Goal: Check status

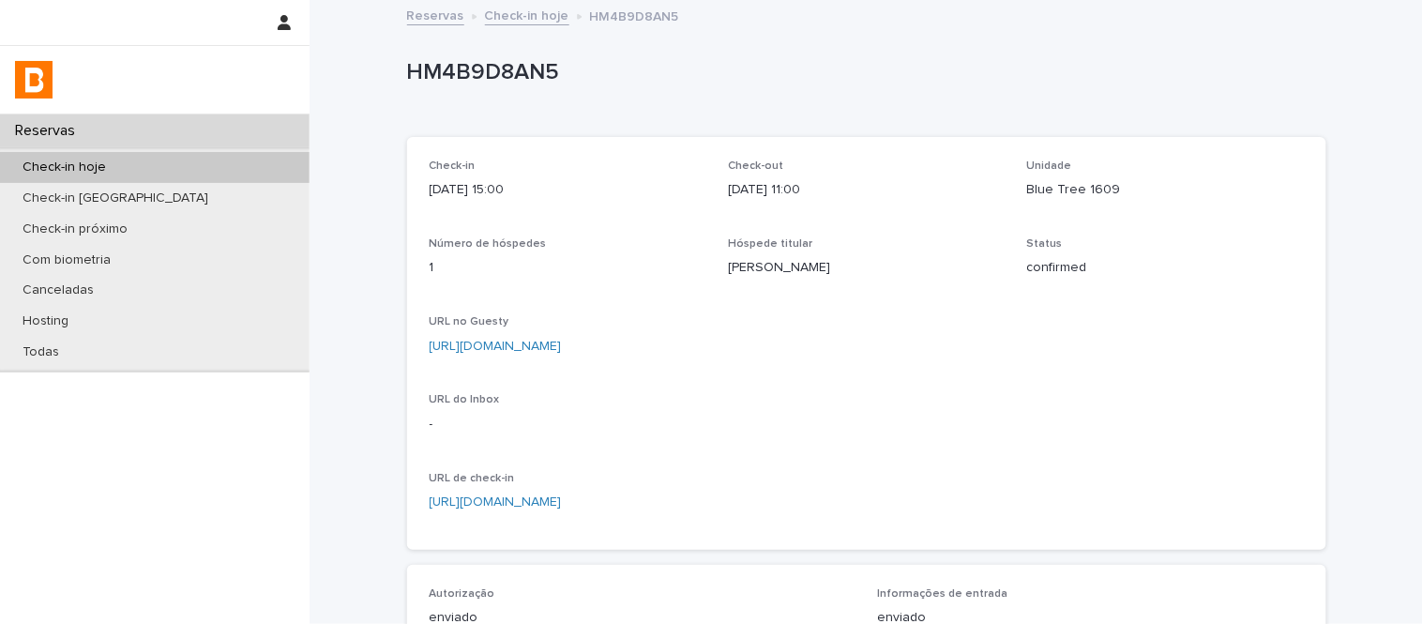
drag, startPoint x: 0, startPoint y: 0, endPoint x: 523, endPoint y: 12, distance: 523.6
click at [523, 12] on link "Check-in hoje" at bounding box center [527, 15] width 84 height 22
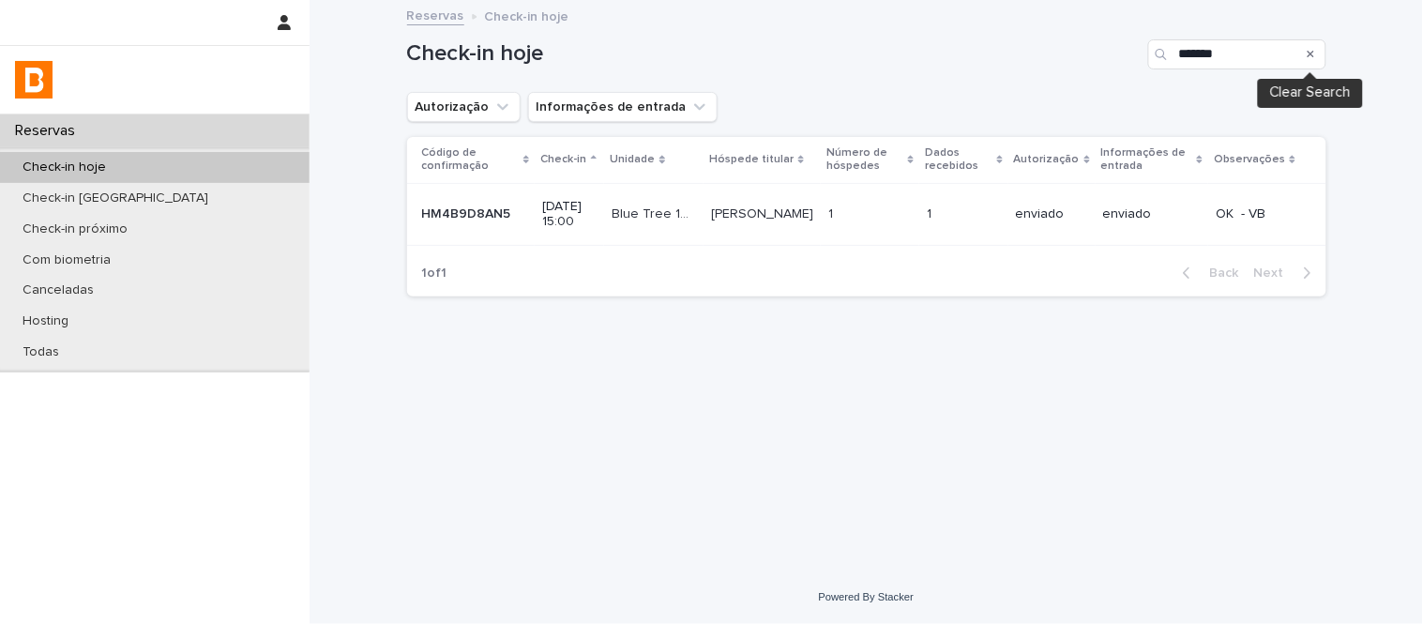
click at [1310, 53] on icon "Search" at bounding box center [1312, 54] width 8 height 11
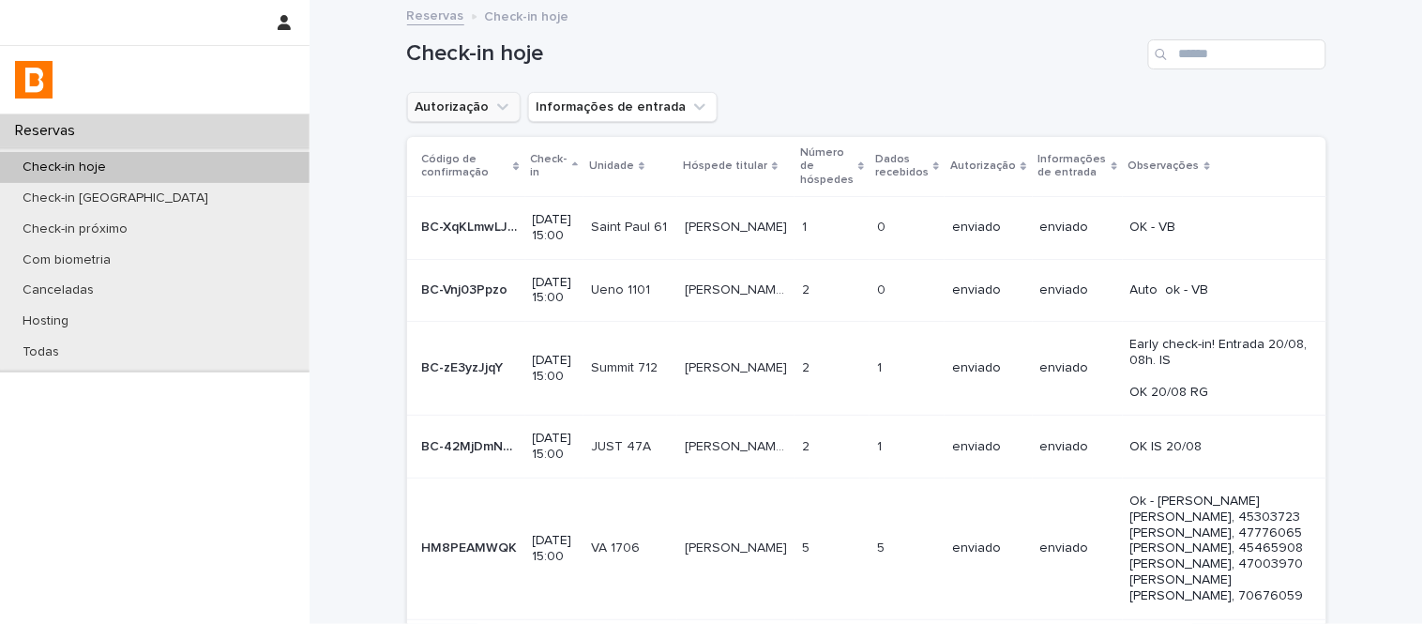
click at [462, 105] on button "Autorização" at bounding box center [464, 107] width 114 height 30
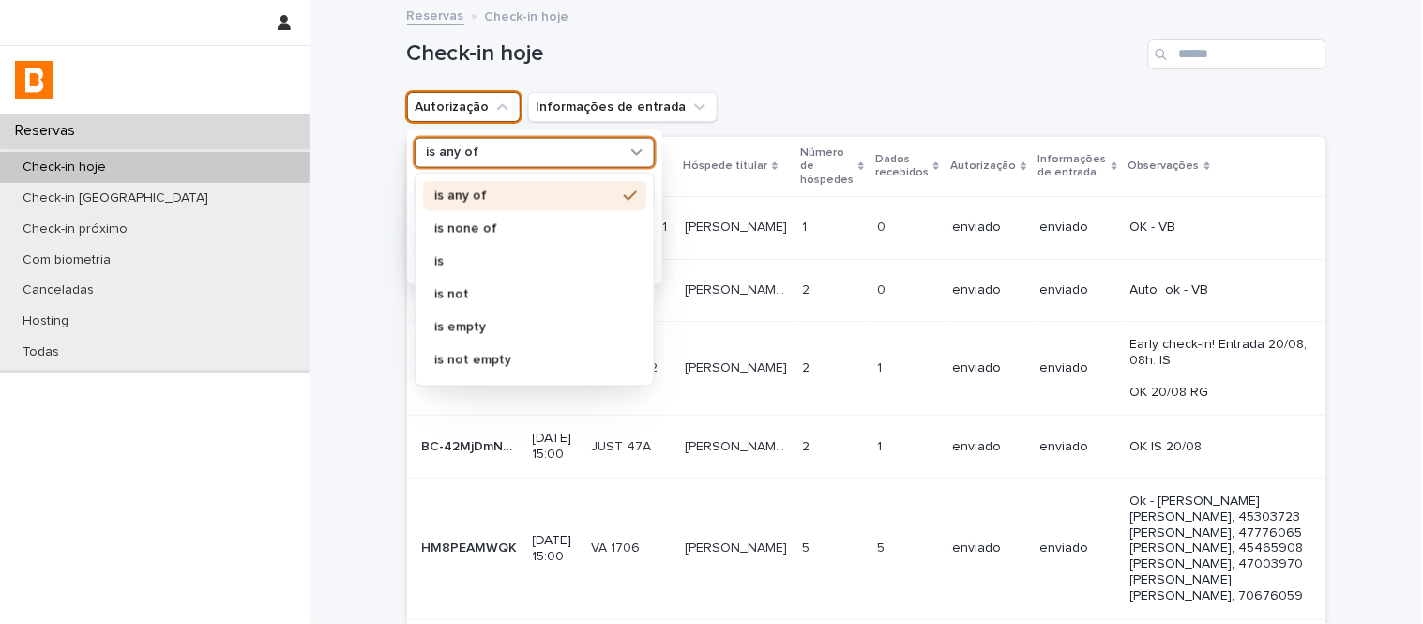
click at [550, 156] on div "is any of" at bounding box center [522, 153] width 207 height 20
click at [538, 235] on div "is none of" at bounding box center [534, 228] width 223 height 30
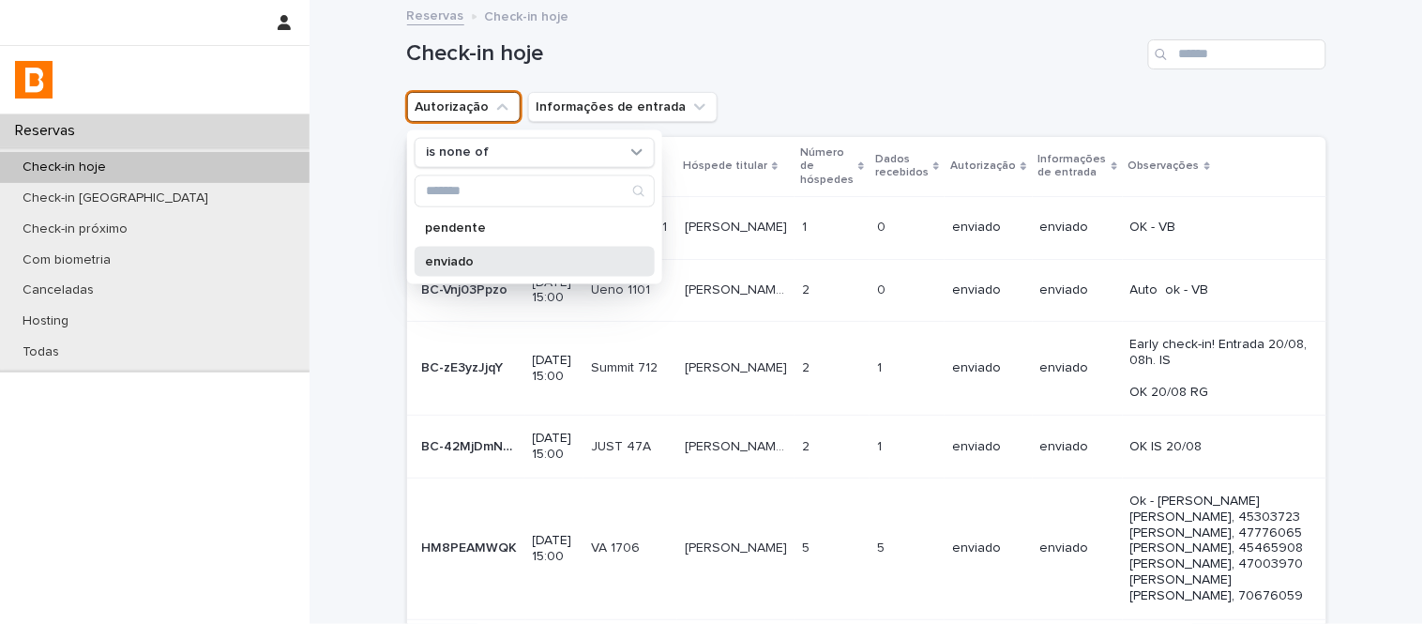
click at [541, 266] on p "enviado" at bounding box center [525, 260] width 199 height 13
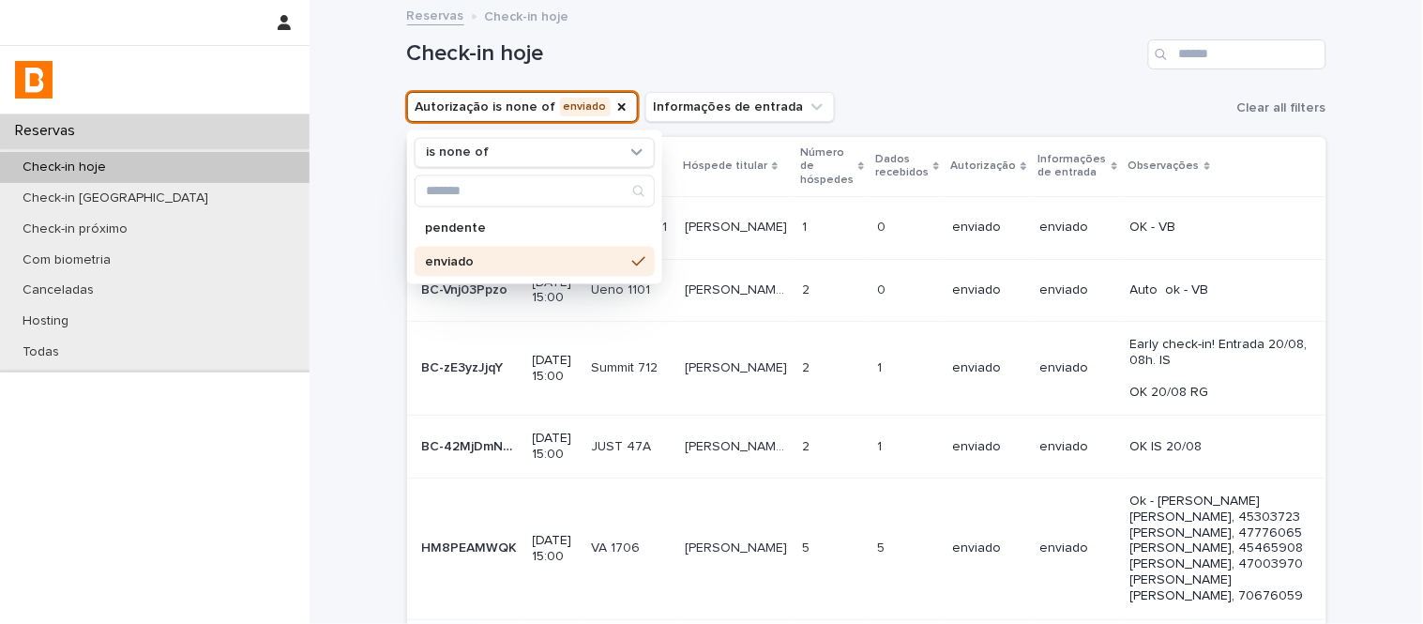
click at [883, 14] on div "Reservas Check-in hoje" at bounding box center [867, 17] width 938 height 26
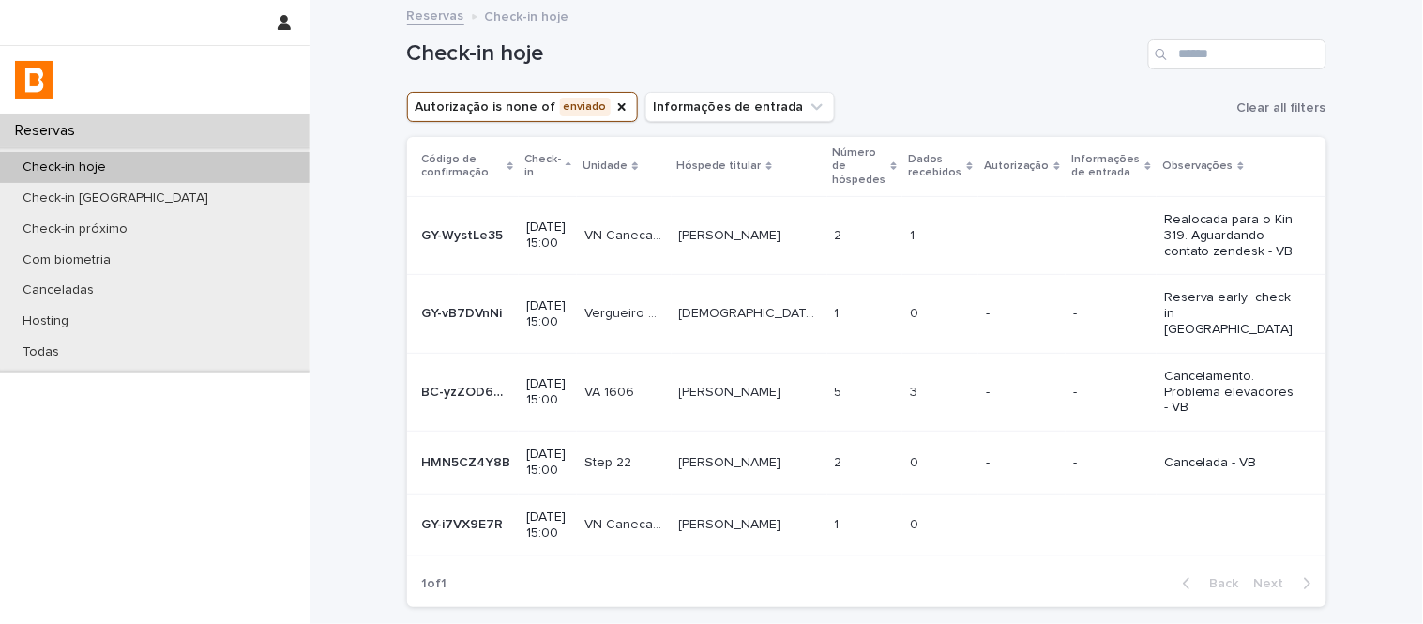
click at [948, 509] on div "0 0" at bounding box center [940, 524] width 61 height 31
